Goal: Task Accomplishment & Management: Manage account settings

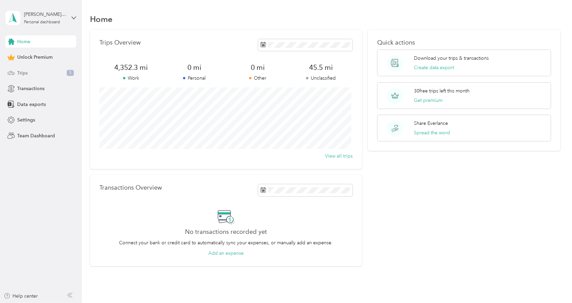
click at [31, 71] on div "Trips 5" at bounding box center [40, 73] width 71 height 12
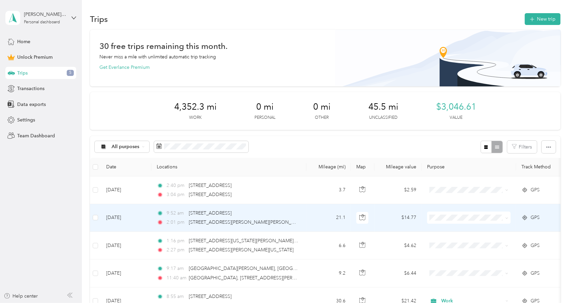
click at [309, 220] on td "21.1" at bounding box center [329, 218] width 45 height 28
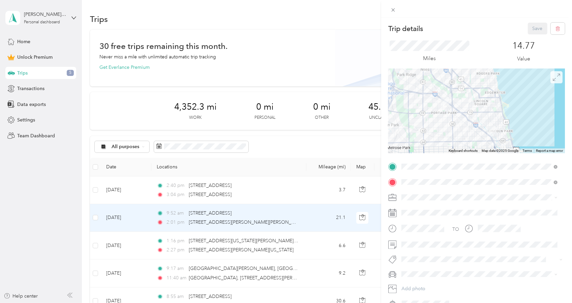
click at [554, 81] on span at bounding box center [557, 77] width 12 height 12
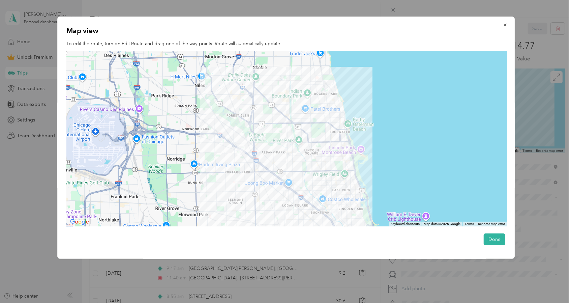
drag, startPoint x: 266, startPoint y: 141, endPoint x: 281, endPoint y: 168, distance: 31.4
click at [281, 168] on div at bounding box center [287, 139] width 441 height 176
